Goal: Task Accomplishment & Management: Complete application form

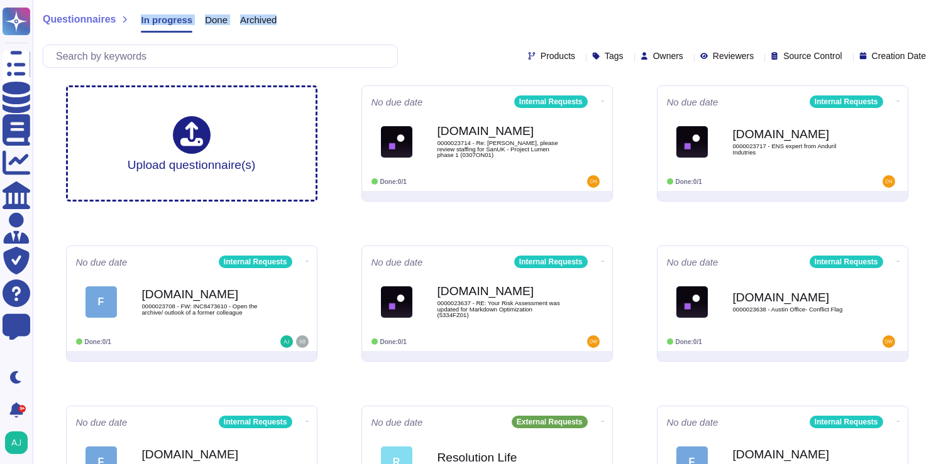
click at [446, 10] on div "Questionnaires In progress Done Archived Products Tags Owners Reviewers Source …" at bounding box center [487, 37] width 908 height 75
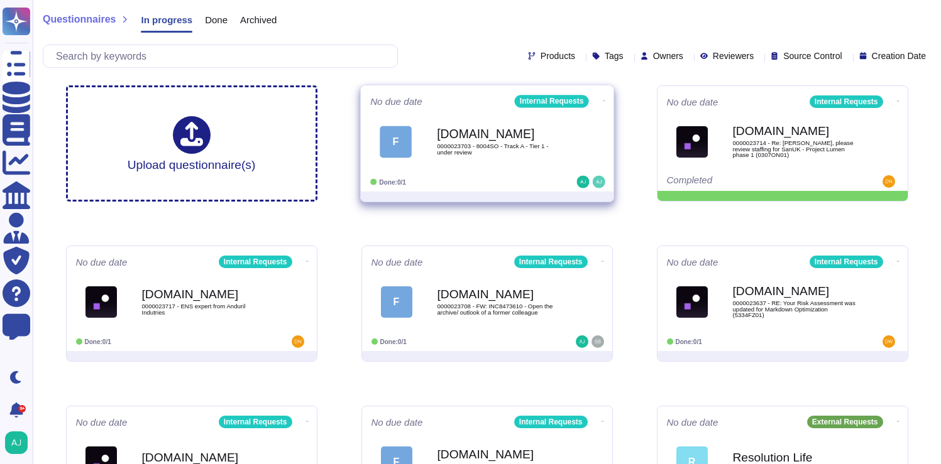
click at [519, 182] on div "Done: 0/1" at bounding box center [448, 182] width 156 height 13
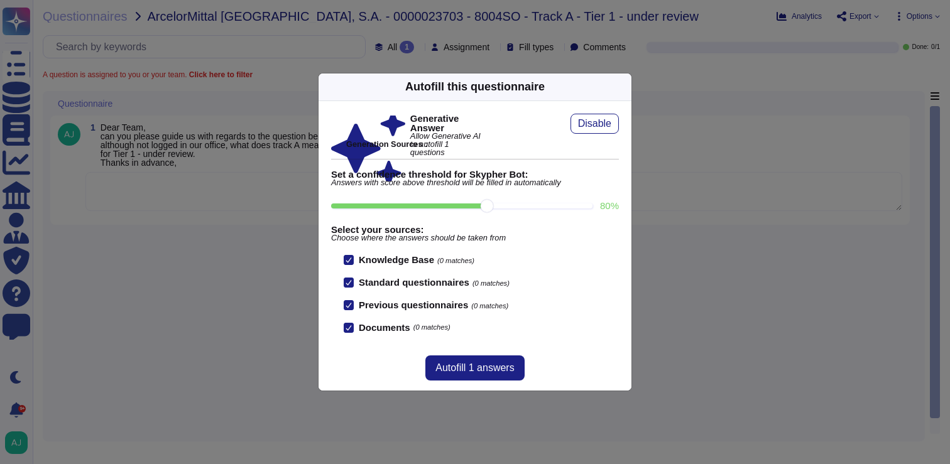
click at [229, 263] on div "Autofill this questionnaire Generative Answer Allow Generative AI to autofill 1…" at bounding box center [475, 232] width 950 height 464
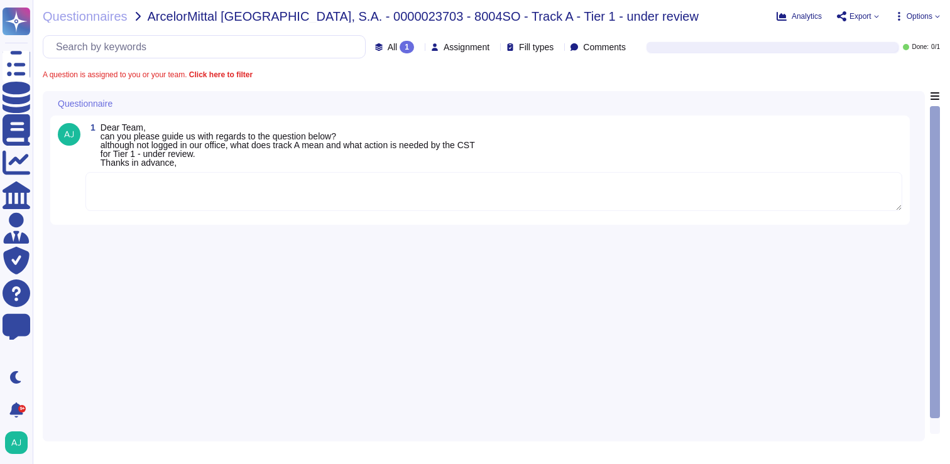
click at [304, 197] on textarea at bounding box center [493, 191] width 817 height 39
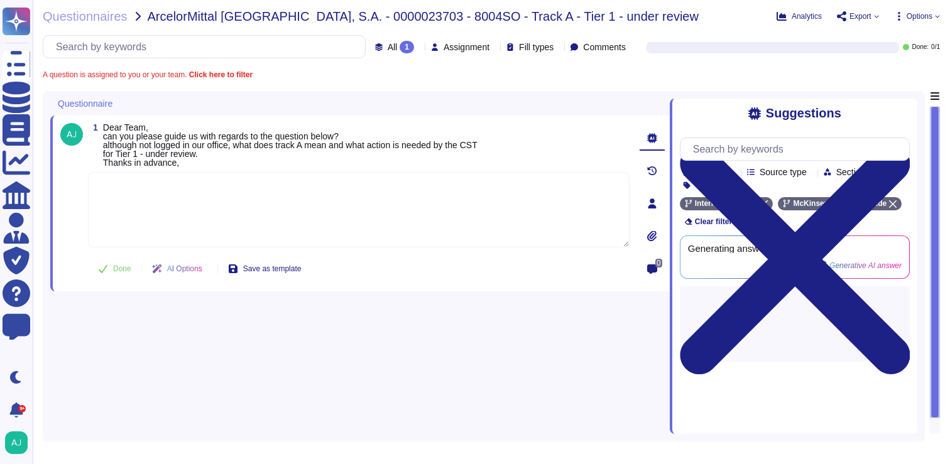
paste textarea "You will find the definition and details about the Track A in our Firm’s Client…"
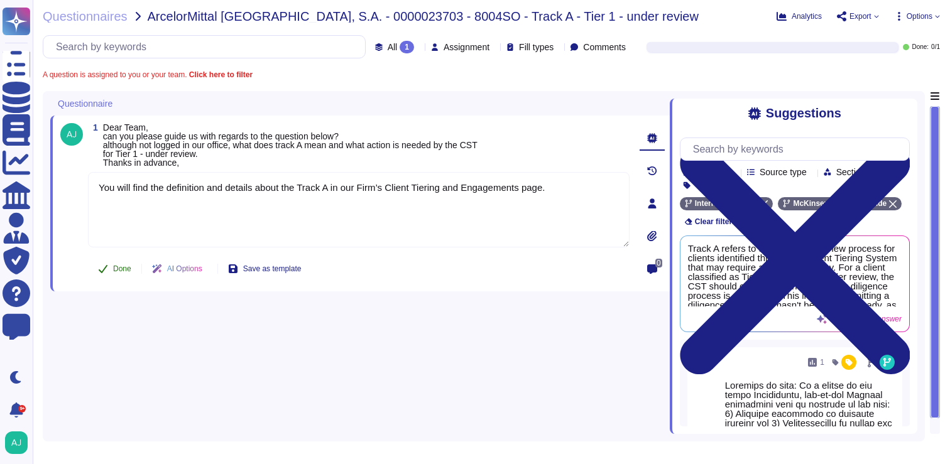
type textarea "You will find the definition and details about the Track A in our Firm’s Client…"
click at [106, 265] on icon at bounding box center [103, 269] width 9 height 8
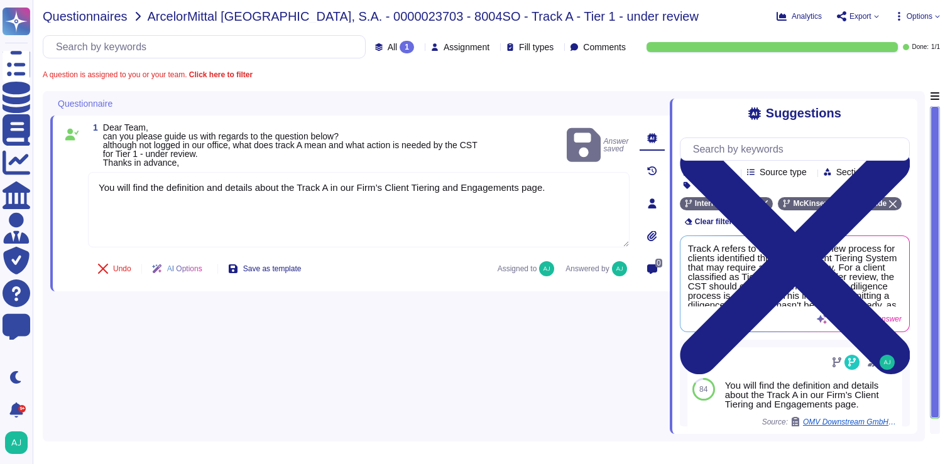
click at [106, 17] on span "Questionnaires" at bounding box center [85, 16] width 85 height 13
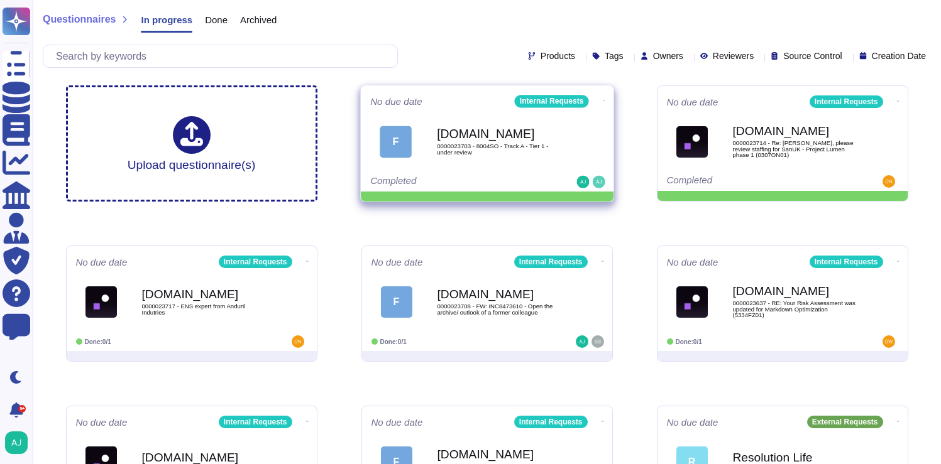
click at [602, 99] on icon at bounding box center [603, 100] width 3 height 3
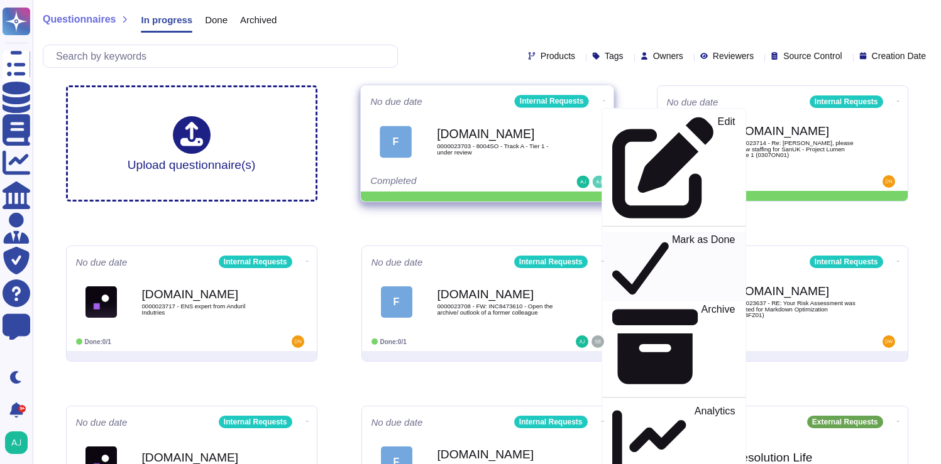
click at [671, 235] on p "Mark as Done" at bounding box center [702, 267] width 63 height 64
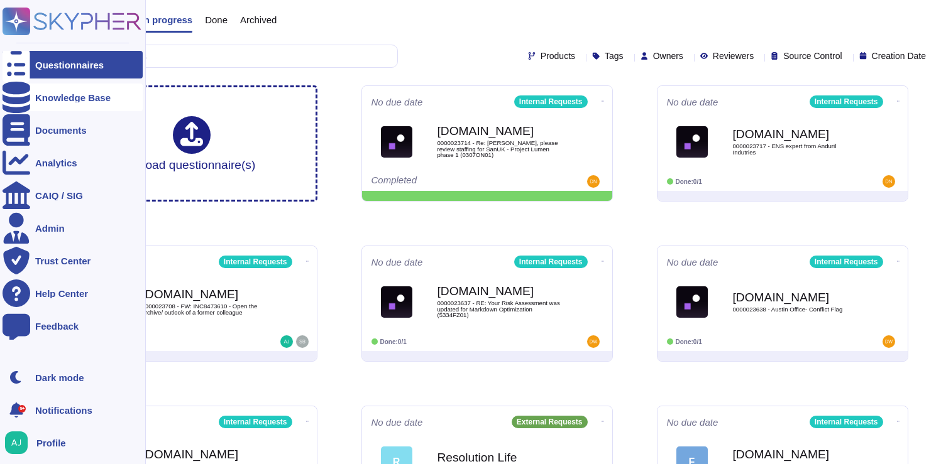
click at [48, 107] on div "Knowledge Base" at bounding box center [73, 98] width 140 height 28
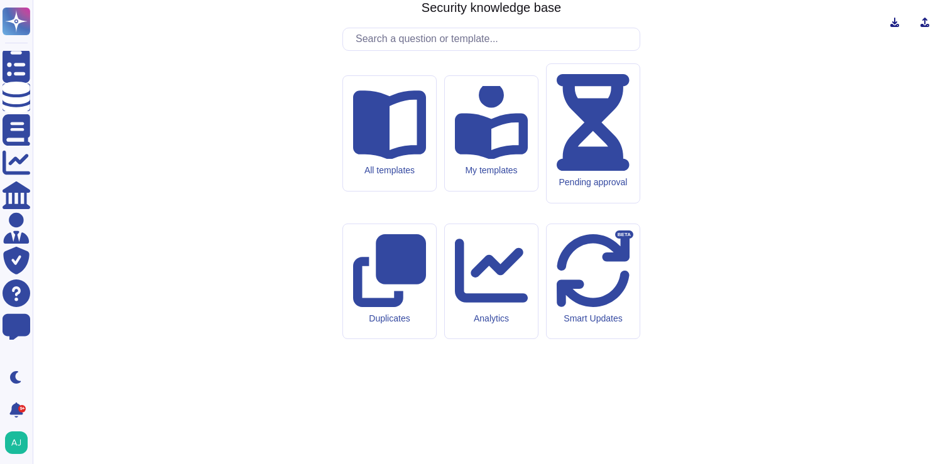
click at [400, 50] on input "text" at bounding box center [494, 39] width 290 height 22
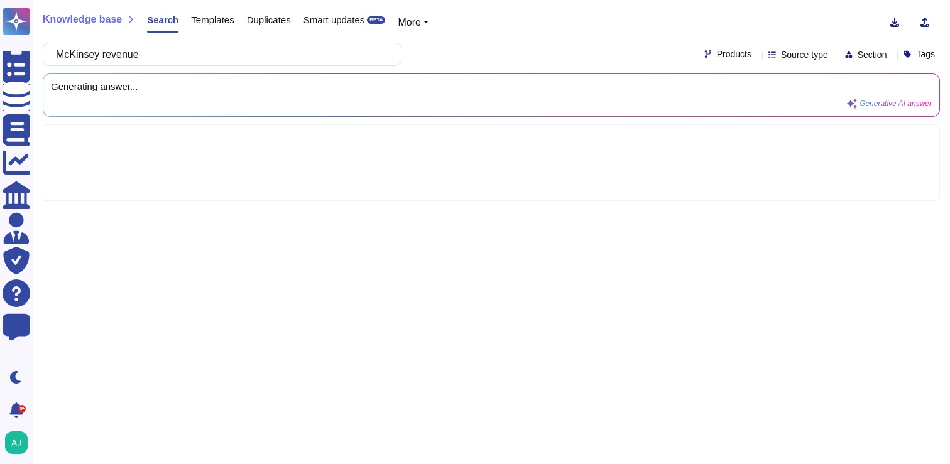
type input "McKinsey revenue"
click at [733, 51] on div "Products Source type Section Tags" at bounding box center [823, 55] width 236 height 10
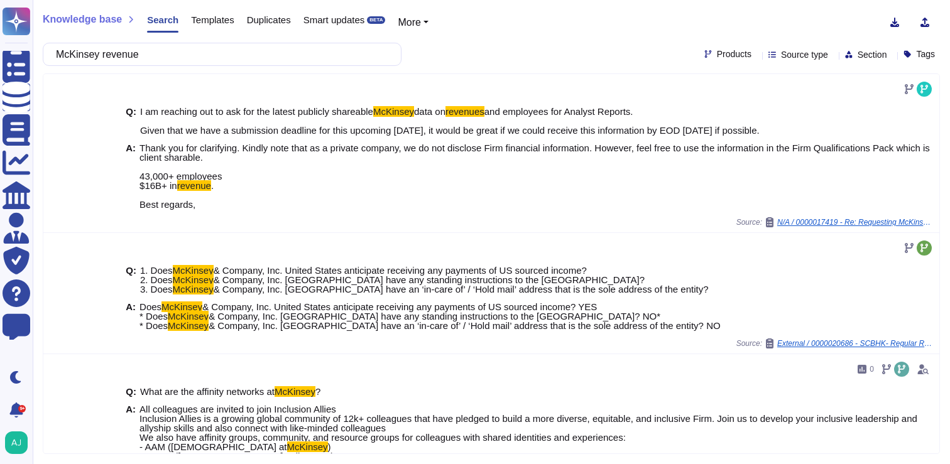
click at [757, 55] on icon at bounding box center [757, 55] width 0 height 0
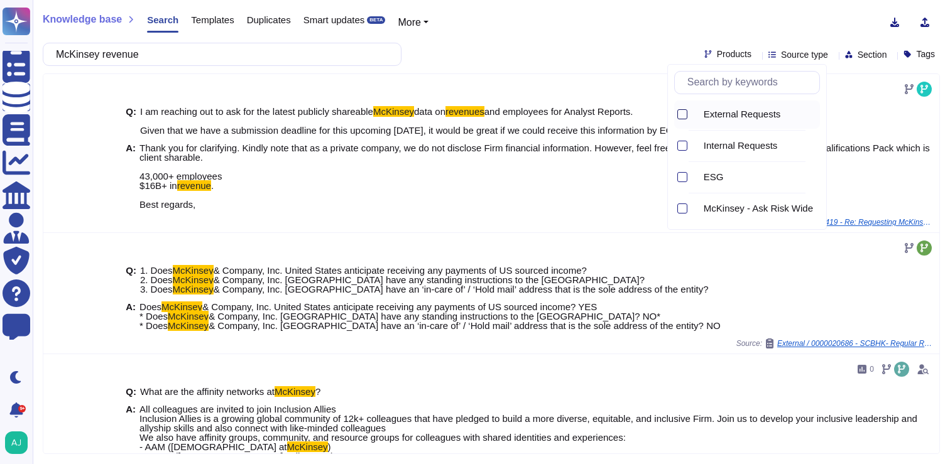
click at [686, 118] on div at bounding box center [683, 114] width 10 height 10
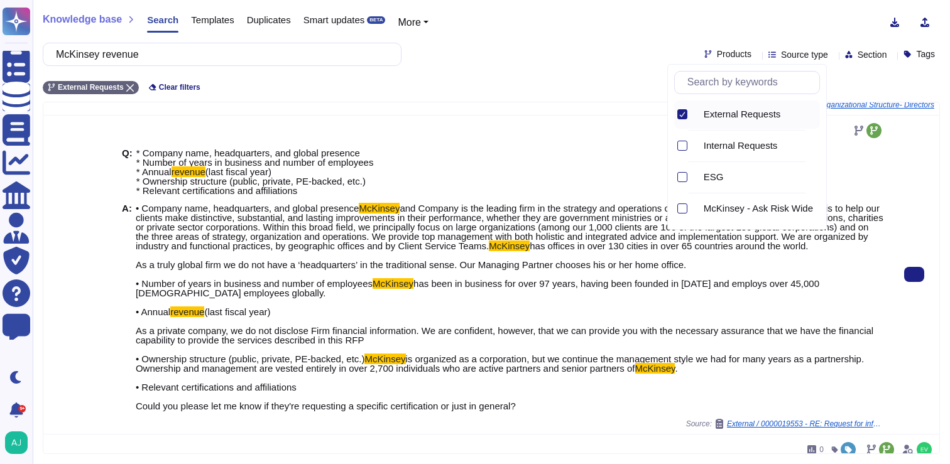
scroll to position [246, 0]
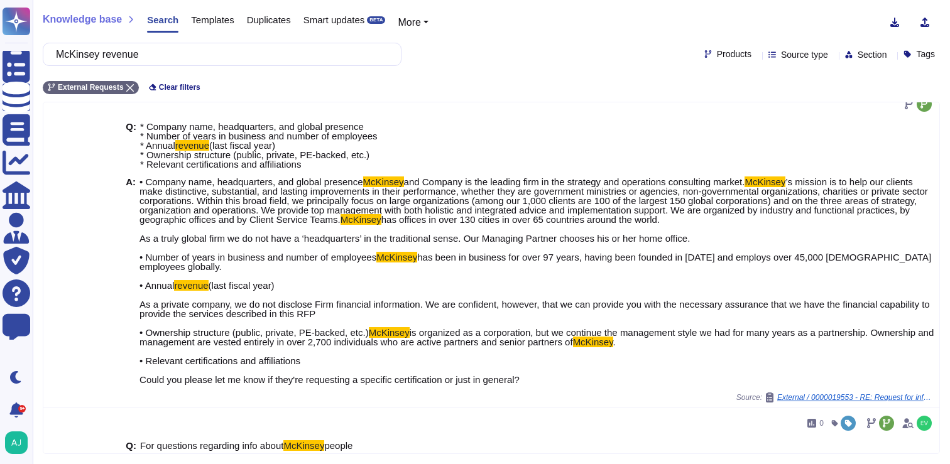
click at [603, 31] on div "Knowledge base Search Templates Duplicates Smart updates BETA More" at bounding box center [487, 22] width 888 height 25
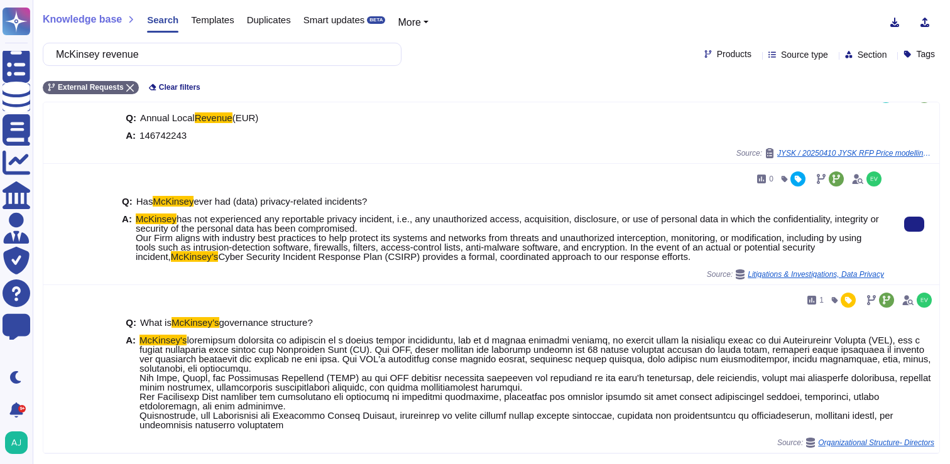
scroll to position [1021, 0]
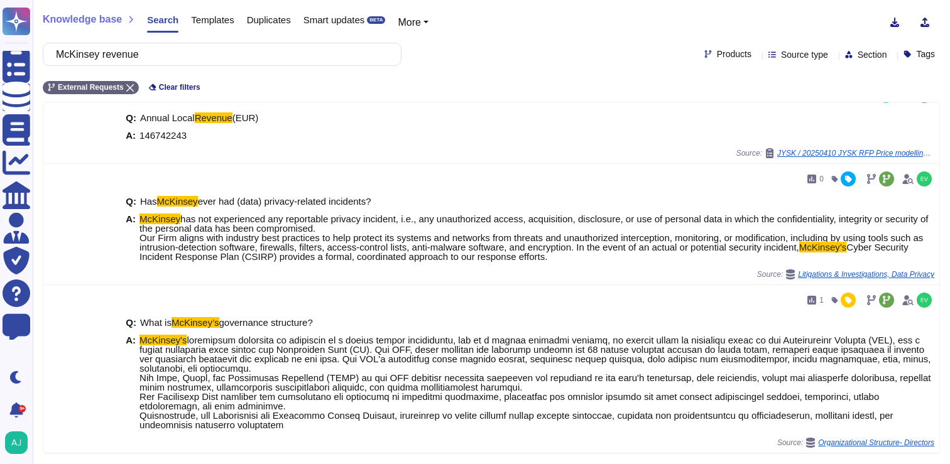
click at [757, 58] on div at bounding box center [757, 54] width 0 height 9
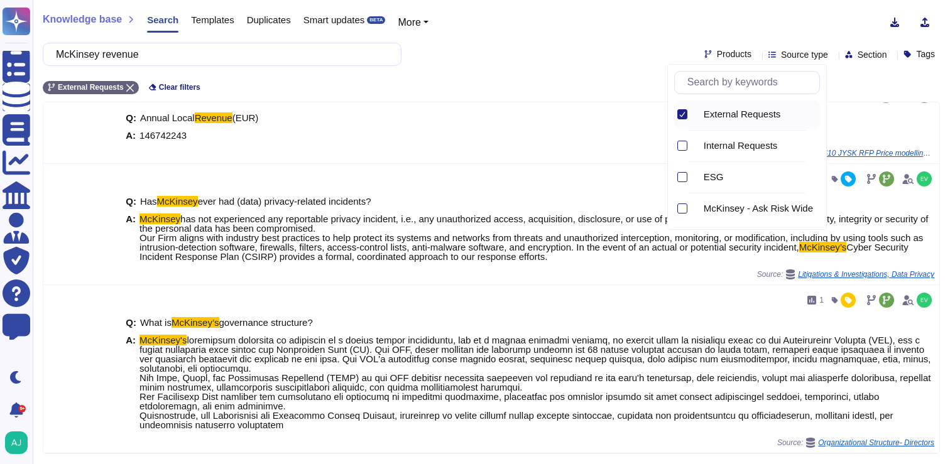
click at [565, 82] on div "External Requests Clear filters" at bounding box center [492, 84] width 898 height 21
